Goal: Task Accomplishment & Management: Complete application form

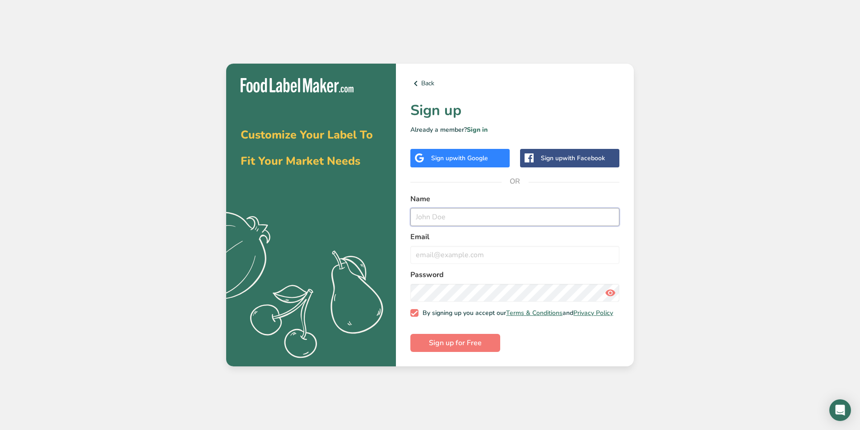
click at [456, 217] on input "text" at bounding box center [515, 217] width 209 height 18
type input "Dul"
type input "[EMAIL_ADDRESS][DOMAIN_NAME]"
click at [456, 349] on span "Sign up for Free" at bounding box center [455, 343] width 53 height 11
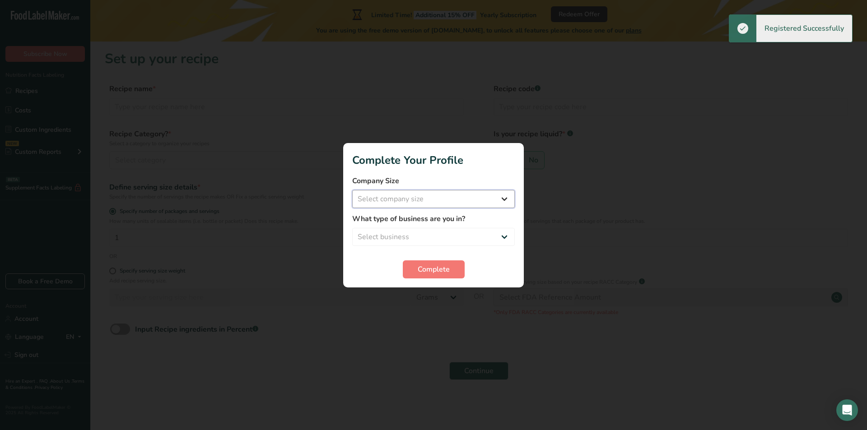
click at [474, 197] on select "Select company size Fewer than 10 Employees 10 to 50 Employees 51 to 500 Employ…" at bounding box center [433, 199] width 163 height 18
select select "2"
click at [352, 190] on select "Select company size Fewer than 10 Employees 10 to 50 Employees 51 to 500 Employ…" at bounding box center [433, 199] width 163 height 18
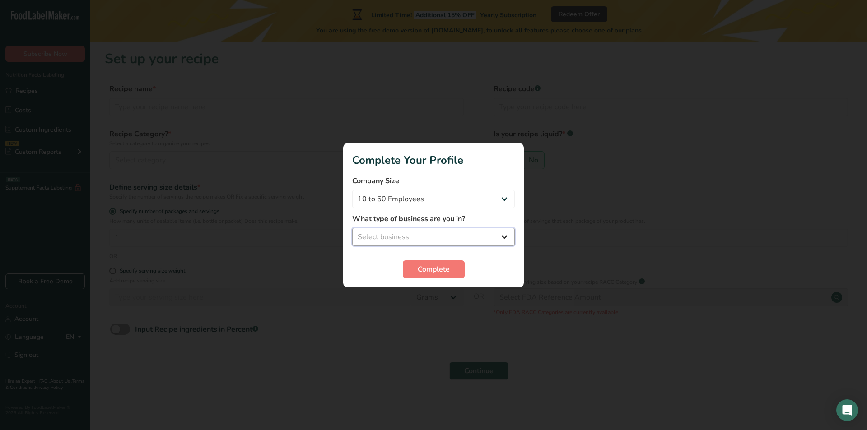
click at [466, 240] on select "Select business Packaged Food Manufacturer Restaurant & Cafe Bakery Meal Plans …" at bounding box center [433, 237] width 163 height 18
select select "1"
click at [352, 228] on select "Select business Packaged Food Manufacturer Restaurant & Cafe Bakery Meal Plans …" at bounding box center [433, 237] width 163 height 18
click at [440, 268] on span "Complete" at bounding box center [434, 269] width 32 height 11
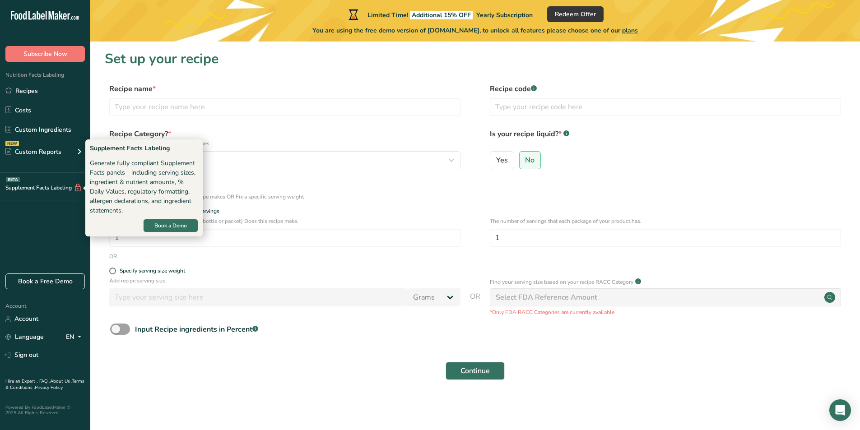
click at [66, 192] on div "Supplement Facts Labeling BETA" at bounding box center [41, 187] width 82 height 9
